Goal: Transaction & Acquisition: Purchase product/service

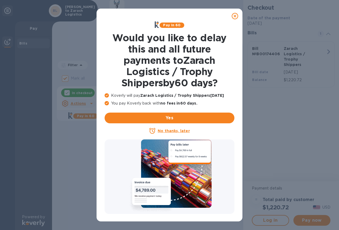
click at [167, 130] on u "No thanks, later" at bounding box center [174, 131] width 32 height 4
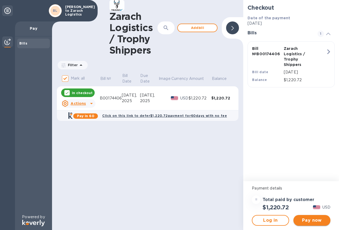
click at [322, 221] on span "Pay now" at bounding box center [312, 221] width 28 height 6
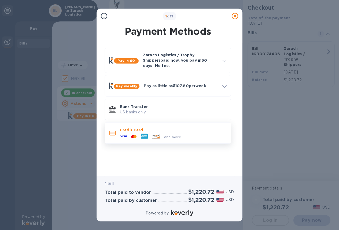
click at [163, 129] on p "Credit Card" at bounding box center [173, 130] width 107 height 5
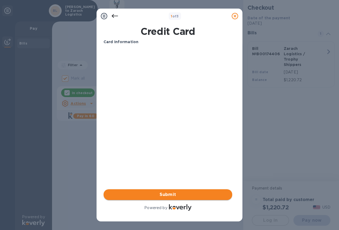
click at [167, 194] on span "Submit" at bounding box center [168, 195] width 120 height 6
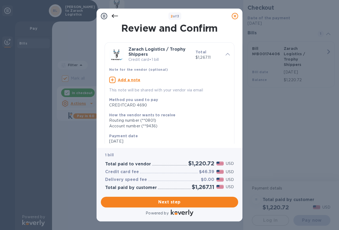
click at [119, 16] on div at bounding box center [115, 16] width 11 height 11
click at [117, 16] on icon at bounding box center [115, 16] width 6 height 4
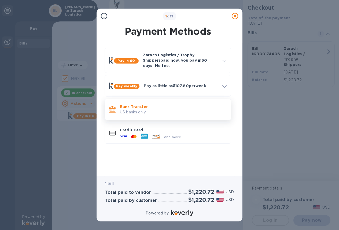
click at [146, 102] on div "Bank Transfer US banks only." at bounding box center [173, 109] width 111 height 15
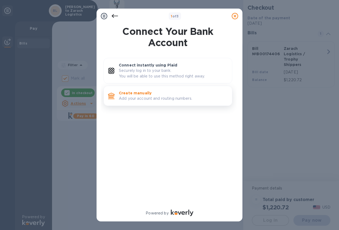
click at [157, 92] on p "Create manually" at bounding box center [173, 93] width 109 height 5
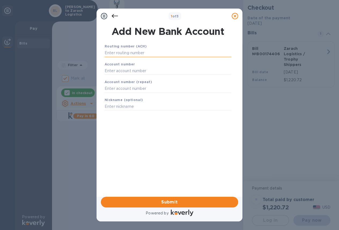
click at [134, 53] on input "text" at bounding box center [168, 53] width 127 height 8
click at [112, 15] on icon at bounding box center [115, 16] width 6 height 6
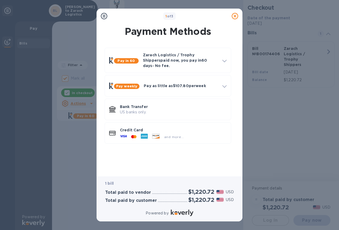
click at [112, 15] on div "1 of 3" at bounding box center [170, 16] width 120 height 8
click at [164, 134] on div "and more..." at bounding box center [174, 137] width 24 height 6
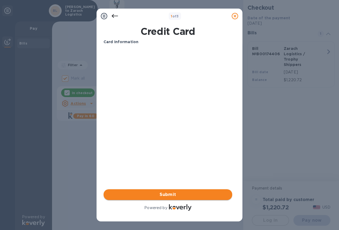
click at [171, 193] on span "Submit" at bounding box center [168, 195] width 120 height 6
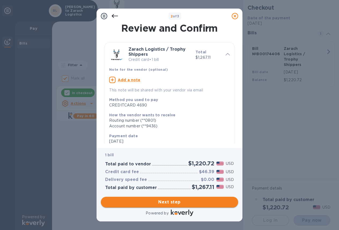
click at [175, 202] on span "Next step" at bounding box center [169, 202] width 129 height 6
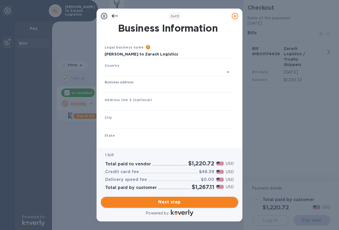
type input "[GEOGRAPHIC_DATA]"
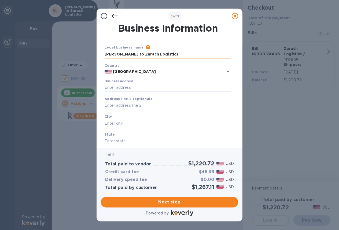
drag, startPoint x: 169, startPoint y: 55, endPoint x: 128, endPoint y: 53, distance: 40.9
click at [128, 53] on input "[PERSON_NAME] to Zarach Logistics" at bounding box center [168, 54] width 127 height 8
type input "[PERSON_NAME]"
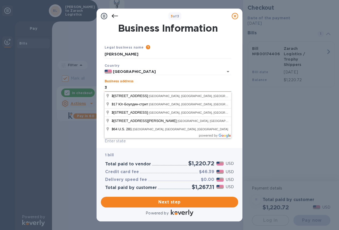
type input "[STREET_ADDRESS]"
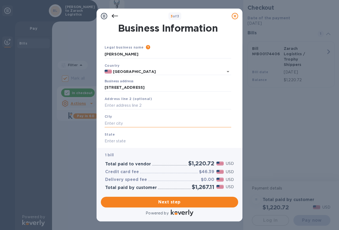
click at [147, 123] on input "text" at bounding box center [168, 124] width 127 height 8
type input "h"
type input "[PERSON_NAME]"
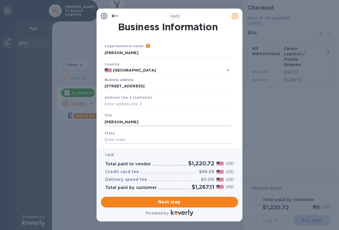
type input "t"
type input "[US_STATE]"
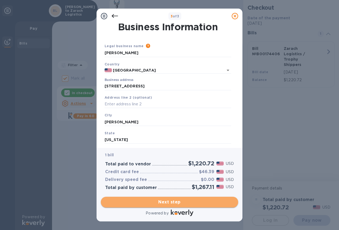
click at [180, 201] on span "Next step" at bounding box center [169, 202] width 129 height 6
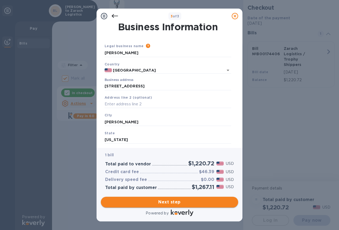
click at [176, 203] on span "Next step" at bounding box center [169, 202] width 129 height 6
click at [134, 101] on input "text" at bounding box center [168, 104] width 127 height 8
click at [146, 85] on input "[STREET_ADDRESS]" at bounding box center [168, 86] width 127 height 8
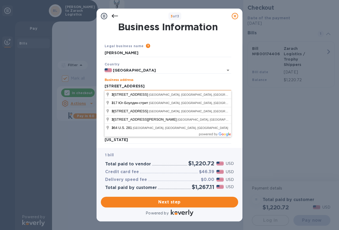
click at [146, 85] on input "[STREET_ADDRESS]" at bounding box center [168, 86] width 127 height 8
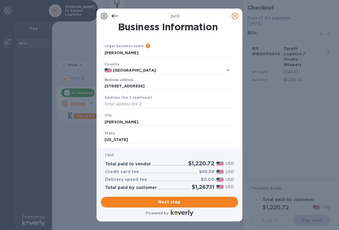
type input "364 U.S. 281"
type input "[GEOGRAPHIC_DATA]"
type input "76531"
click at [143, 142] on input "[GEOGRAPHIC_DATA]" at bounding box center [168, 140] width 127 height 8
type input "[US_STATE]"
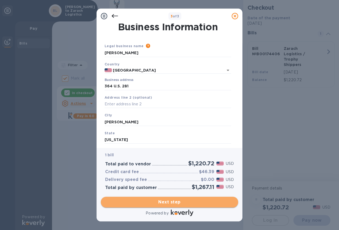
click at [164, 201] on span "Next step" at bounding box center [169, 202] width 129 height 6
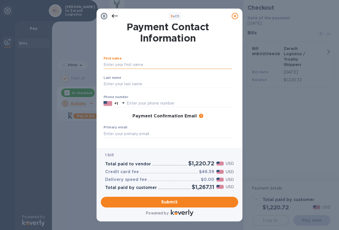
click at [128, 65] on input "text" at bounding box center [168, 65] width 129 height 8
type input "[PERSON_NAME]"
type input "2145438088"
type input "[EMAIL_ADDRESS][DOMAIN_NAME]"
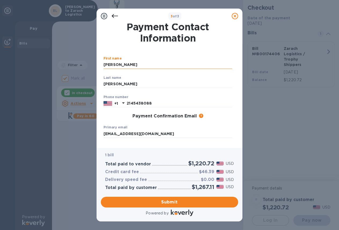
type input "[EMAIL_ADDRESS][DOMAIN_NAME]"
click at [140, 104] on input "2145438088" at bounding box center [180, 104] width 106 height 8
type input "2145468088"
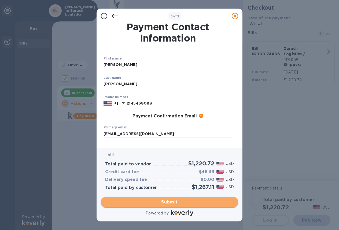
click at [177, 199] on button "Submit" at bounding box center [170, 202] width 138 height 11
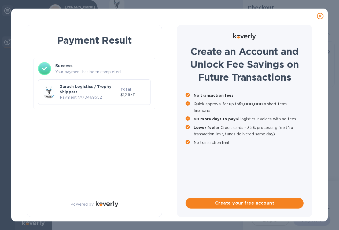
checkbox input "false"
